Goal: Information Seeking & Learning: Learn about a topic

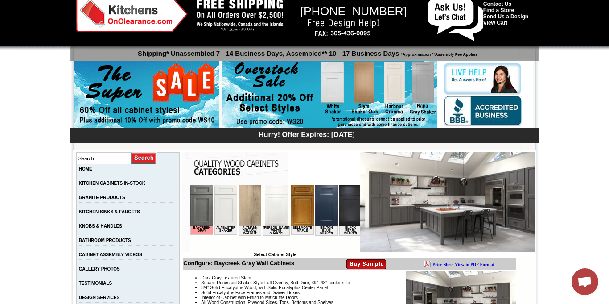
scroll to position [40, 0]
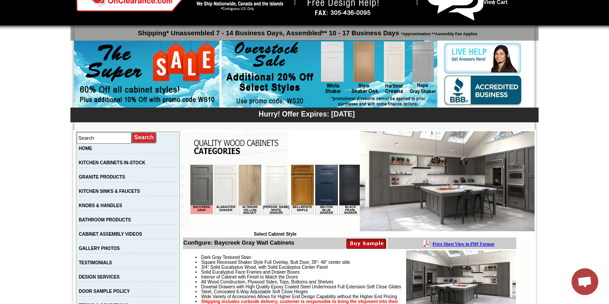
click at [458, 242] on b "Price Sheet View in PDF Format" at bounding box center [463, 243] width 62 height 5
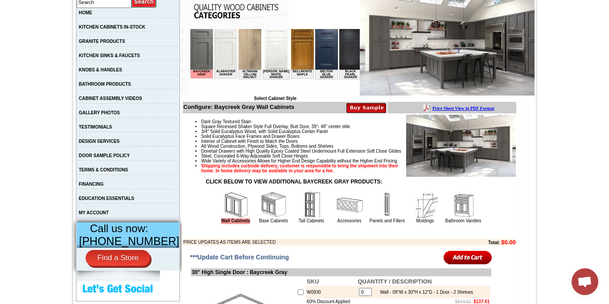
scroll to position [186, 0]
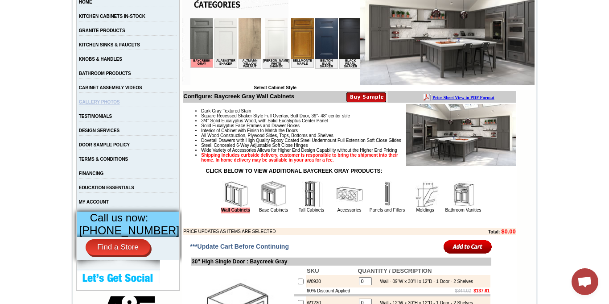
click at [120, 104] on link "GALLERY PHOTOS" at bounding box center [99, 101] width 41 height 5
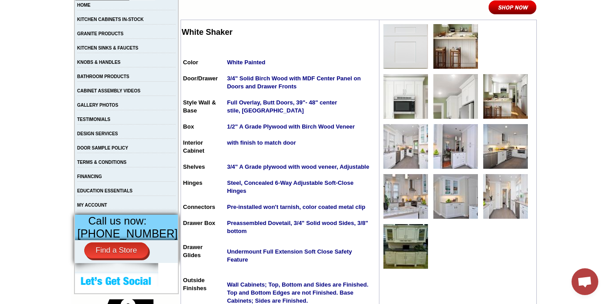
scroll to position [184, 0]
click at [451, 144] on img at bounding box center [455, 145] width 45 height 45
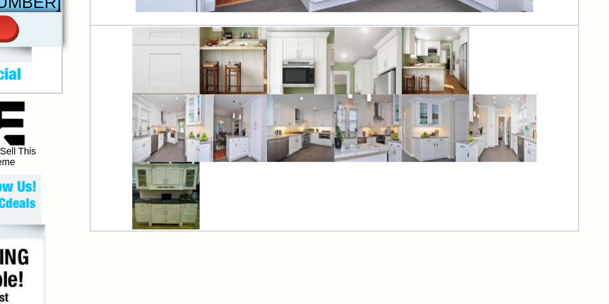
scroll to position [315, 0]
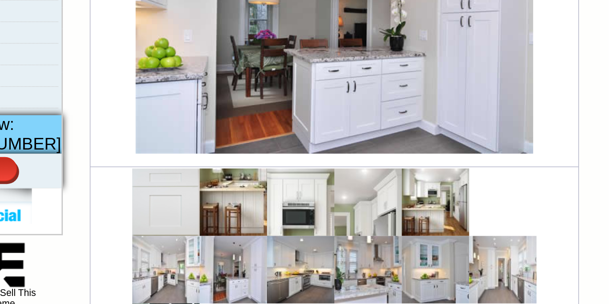
click at [275, 77] on img at bounding box center [358, 21] width 263 height 175
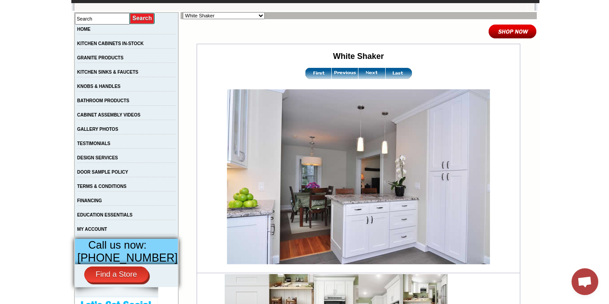
scroll to position [158, 0]
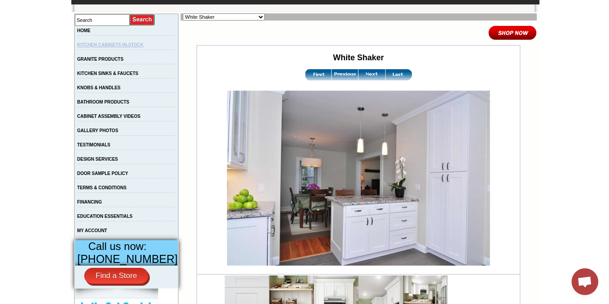
click at [123, 45] on link "KITCHEN CABINETS IN-STOCK" at bounding box center [110, 44] width 66 height 5
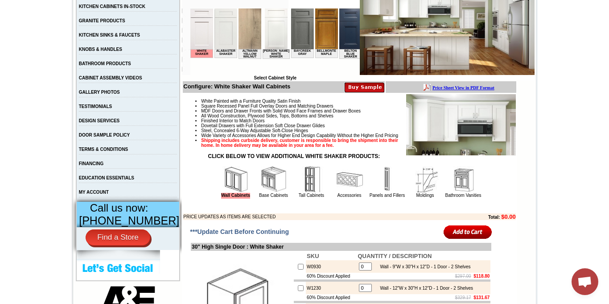
scroll to position [197, 0]
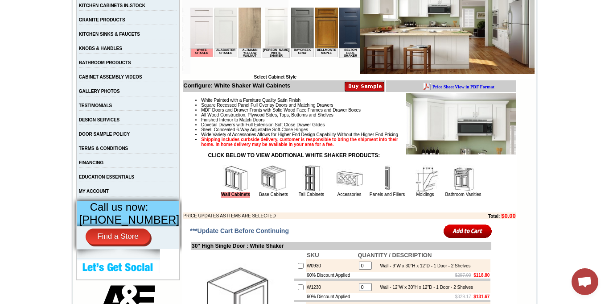
click at [301, 192] on img at bounding box center [311, 178] width 27 height 27
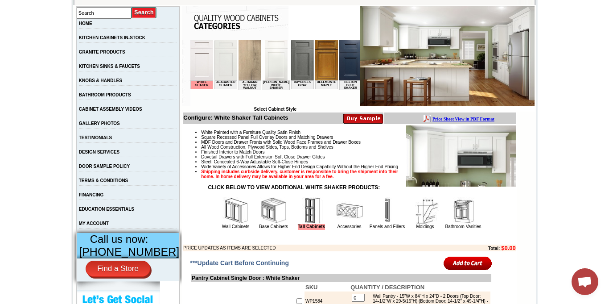
scroll to position [167, 0]
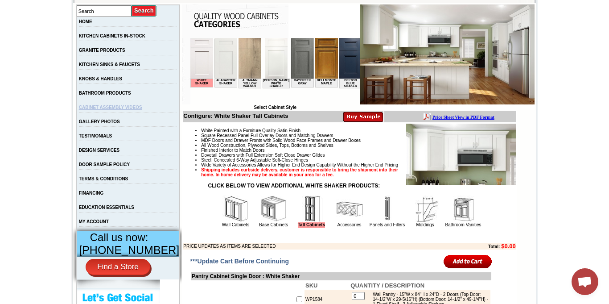
click at [98, 110] on link "CABINET ASSEMBLY VIDEOS" at bounding box center [110, 107] width 63 height 5
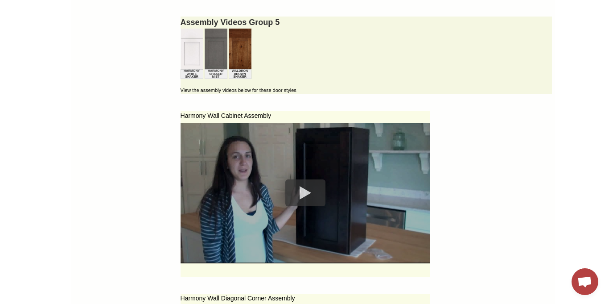
scroll to position [2911, 0]
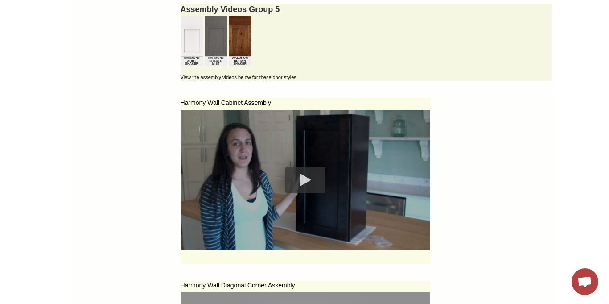
click at [295, 182] on div at bounding box center [305, 179] width 40 height 27
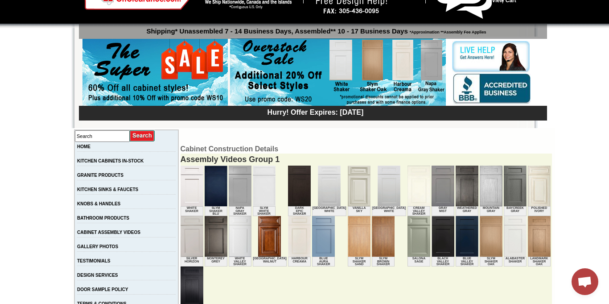
scroll to position [39, 0]
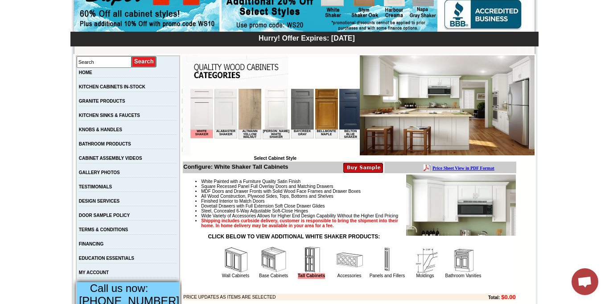
scroll to position [115, 0]
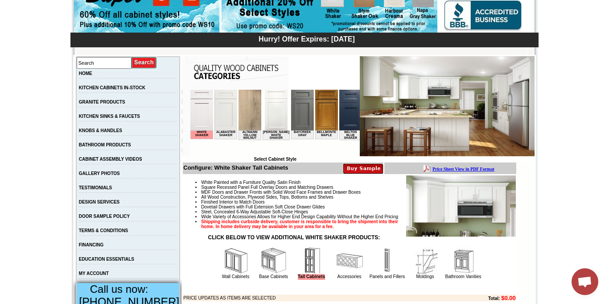
click at [325, 114] on img at bounding box center [326, 110] width 23 height 41
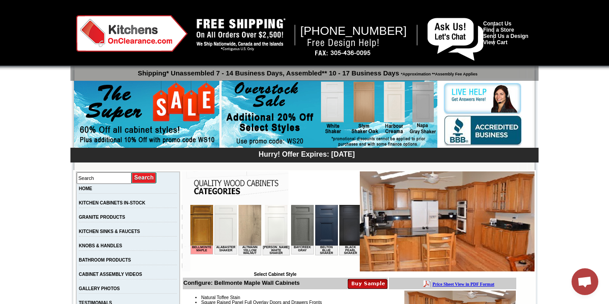
click at [326, 227] on img at bounding box center [326, 225] width 23 height 41
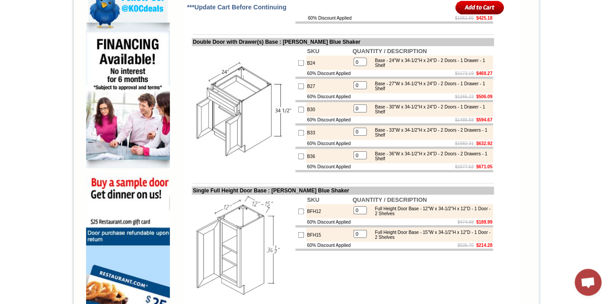
scroll to position [541, 0]
